Goal: Task Accomplishment & Management: Use online tool/utility

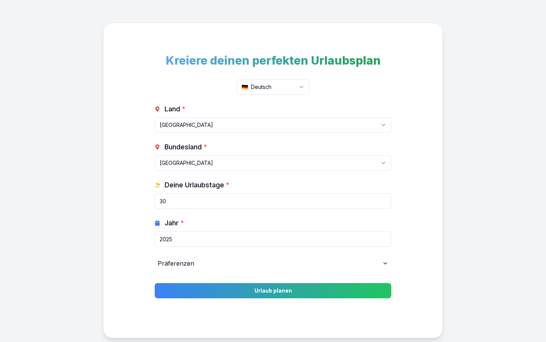
scroll to position [39, 0]
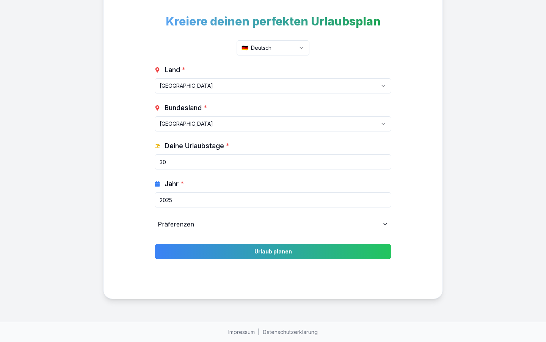
select select "DE-BY"
select select "FR"
type input "25"
select select "IT"
type input "26"
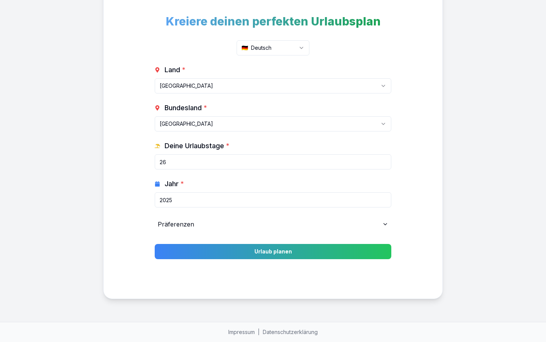
select select "ES"
type input "30"
select select "US"
type input "11"
select select "DE"
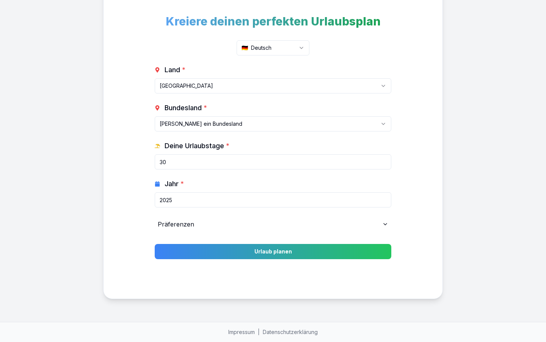
click at [273, 162] on input "30" at bounding box center [273, 161] width 237 height 15
type input "0"
type input "24"
click at [273, 162] on input "Deine Urlaubstage *" at bounding box center [273, 161] width 237 height 15
type input "30"
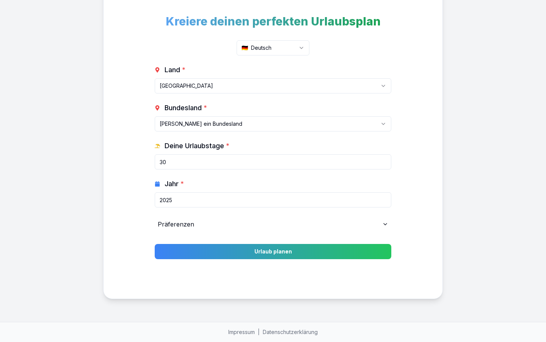
click at [273, 200] on input "2025" at bounding box center [273, 199] width 237 height 15
type input "0"
type input "1995"
click at [273, 200] on input "Jahr *" at bounding box center [273, 199] width 237 height 15
click at [273, 200] on input "2025" at bounding box center [273, 199] width 237 height 15
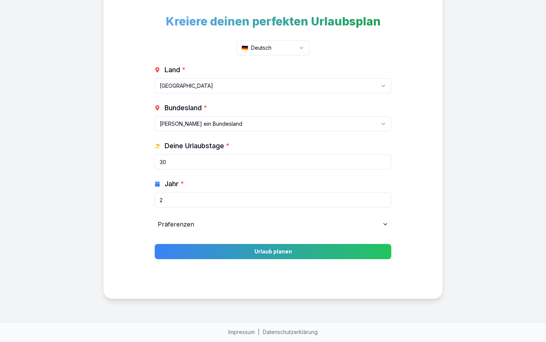
type input "0"
type input "2028"
click at [273, 200] on input "Jahr *" at bounding box center [273, 199] width 237 height 15
click at [273, 200] on input "2025" at bounding box center [273, 199] width 237 height 15
type input "0"
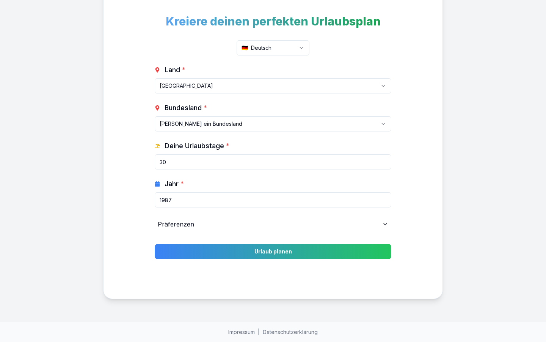
type input "1987"
click at [273, 200] on input "Jahr *" at bounding box center [273, 199] width 237 height 15
click at [273, 200] on input "2025" at bounding box center [273, 199] width 237 height 15
type input "0"
type input "28"
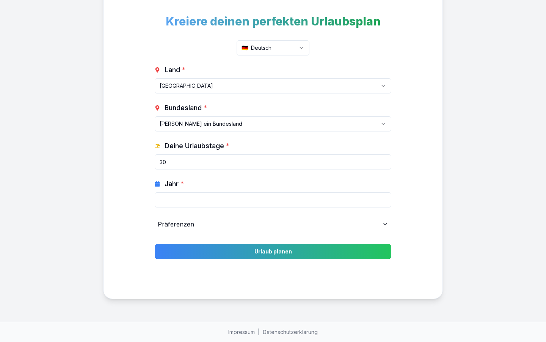
click at [273, 200] on input "Jahr *" at bounding box center [273, 199] width 237 height 15
click at [273, 200] on input "2025" at bounding box center [273, 199] width 237 height 15
type input "0"
type input "95"
click at [273, 200] on input "Jahr *" at bounding box center [273, 199] width 237 height 15
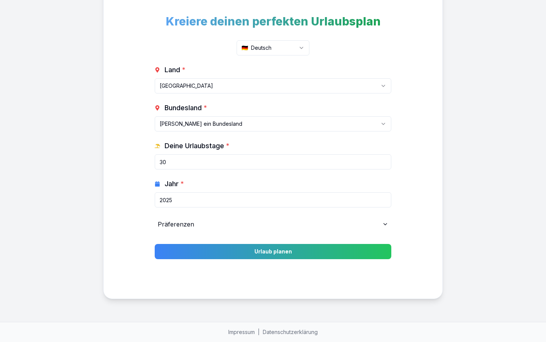
click at [273, 200] on input "2025" at bounding box center [273, 199] width 237 height 15
type input "0"
type input "27"
click at [273, 200] on input "Jahr *" at bounding box center [273, 199] width 237 height 15
type input "2025"
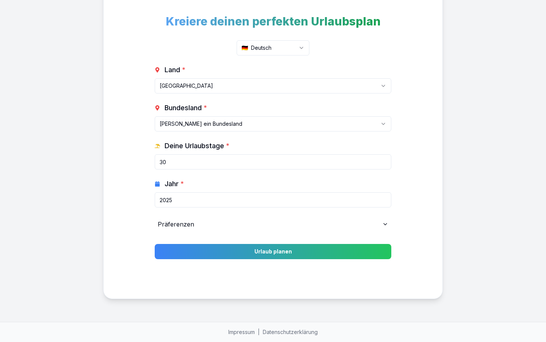
click at [273, 162] on input "30" at bounding box center [273, 161] width 237 height 15
type input "0"
type input "24"
click at [273, 200] on input "2025" at bounding box center [273, 199] width 237 height 15
type input "0"
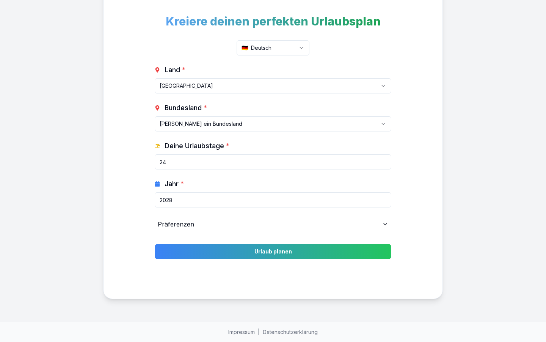
type input "2028"
click at [155, 244] on button "Urlaub planen" at bounding box center [273, 251] width 237 height 15
click at [273, 124] on html "Kreiere deinen perfekten Urlaubsplan 🇩🇪 Deutsch Land * [GEOGRAPHIC_DATA] [GEOGR…" at bounding box center [273, 151] width 546 height 381
click at [273, 162] on input "24" at bounding box center [273, 161] width 237 height 15
type input "0"
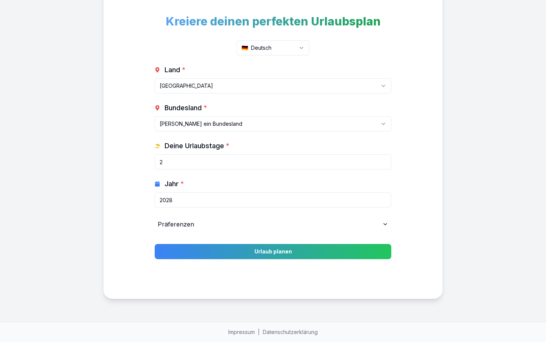
type input "24"
click at [273, 200] on input "2028" at bounding box center [273, 199] width 237 height 15
type input "0"
type input "2028"
click at [155, 244] on button "Urlaub planen" at bounding box center [273, 251] width 237 height 15
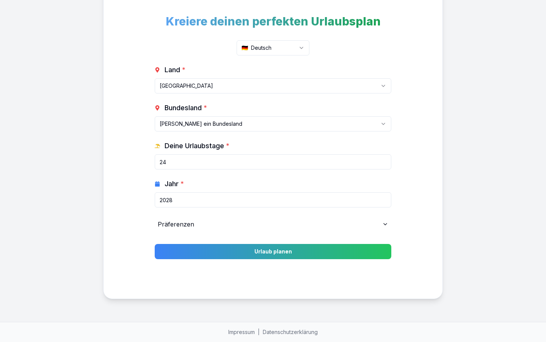
click at [273, 124] on html "Kreiere deinen perfekten Urlaubsplan 🇩🇪 Deutsch Land * [GEOGRAPHIC_DATA] [GEOGR…" at bounding box center [273, 151] width 546 height 381
click at [273, 162] on input "24" at bounding box center [273, 161] width 237 height 15
type input "0"
type input "24"
click at [273, 200] on input "2028" at bounding box center [273, 199] width 237 height 15
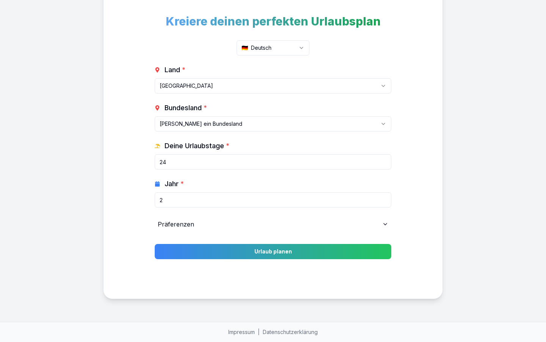
type input "0"
type input "2028"
click at [155, 244] on button "Urlaub planen" at bounding box center [273, 251] width 237 height 15
click at [273, 124] on html "Kreiere deinen perfekten Urlaubsplan 🇩🇪 Deutsch Land * [GEOGRAPHIC_DATA] [GEOGR…" at bounding box center [273, 151] width 546 height 381
click at [273, 162] on input "24" at bounding box center [273, 161] width 237 height 15
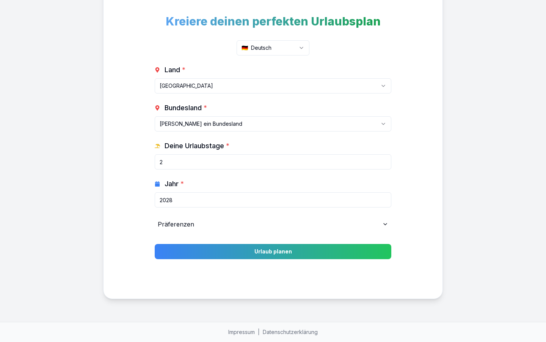
type input "0"
type input "24"
click at [273, 200] on input "2028" at bounding box center [273, 199] width 237 height 15
type input "0"
type input "28"
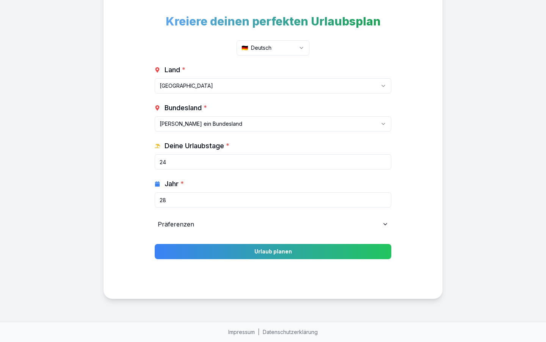
click at [155, 244] on button "Urlaub planen" at bounding box center [273, 251] width 237 height 15
click at [273, 124] on html "Kreiere deinen perfekten Urlaubsplan 🇩🇪 Deutsch Land * [GEOGRAPHIC_DATA] [GEOGR…" at bounding box center [273, 151] width 546 height 381
click at [273, 162] on input "24" at bounding box center [273, 161] width 237 height 15
type input "0"
type input "24"
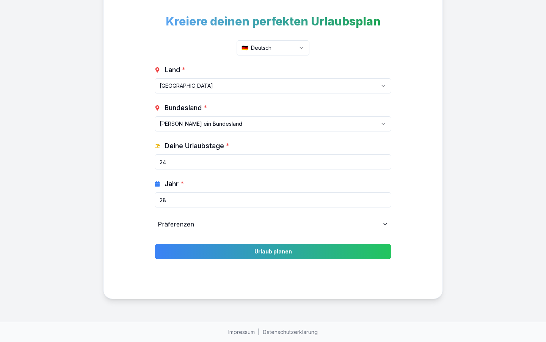
click at [273, 200] on input "28" at bounding box center [273, 199] width 237 height 15
type input "0"
type input "28"
